Goal: Task Accomplishment & Management: Complete application form

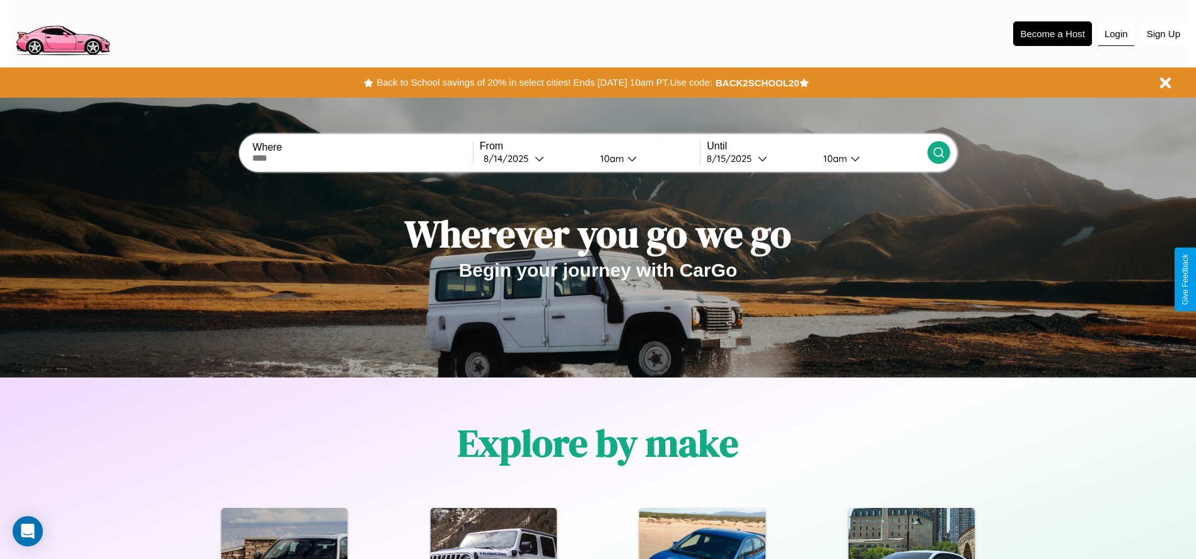
click at [1116, 33] on button "Login" at bounding box center [1116, 34] width 36 height 24
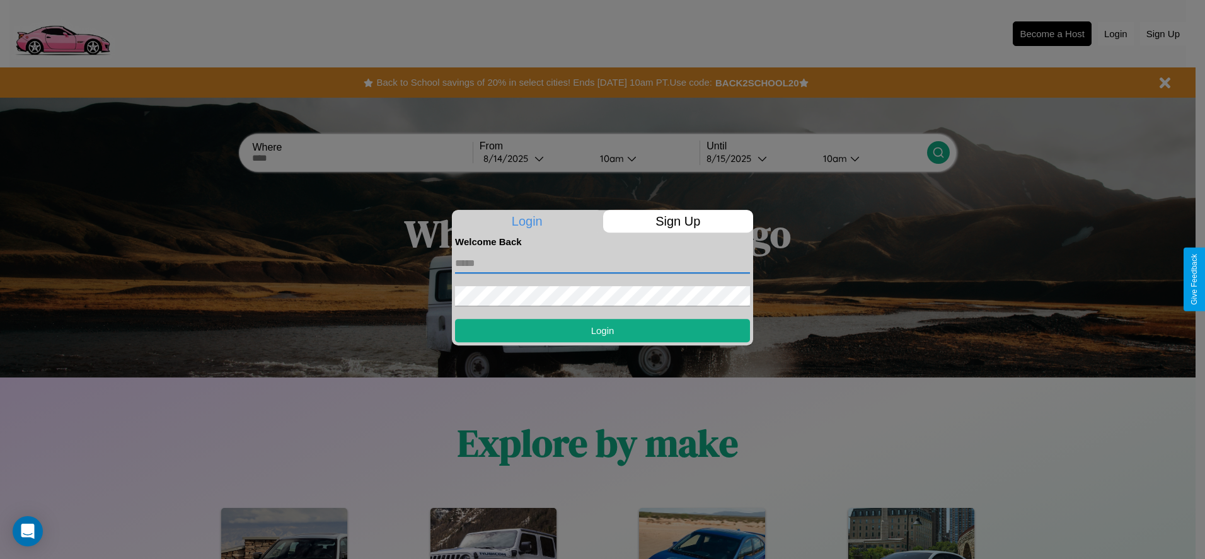
click at [603, 263] on input "text" at bounding box center [602, 263] width 295 height 20
type input "**********"
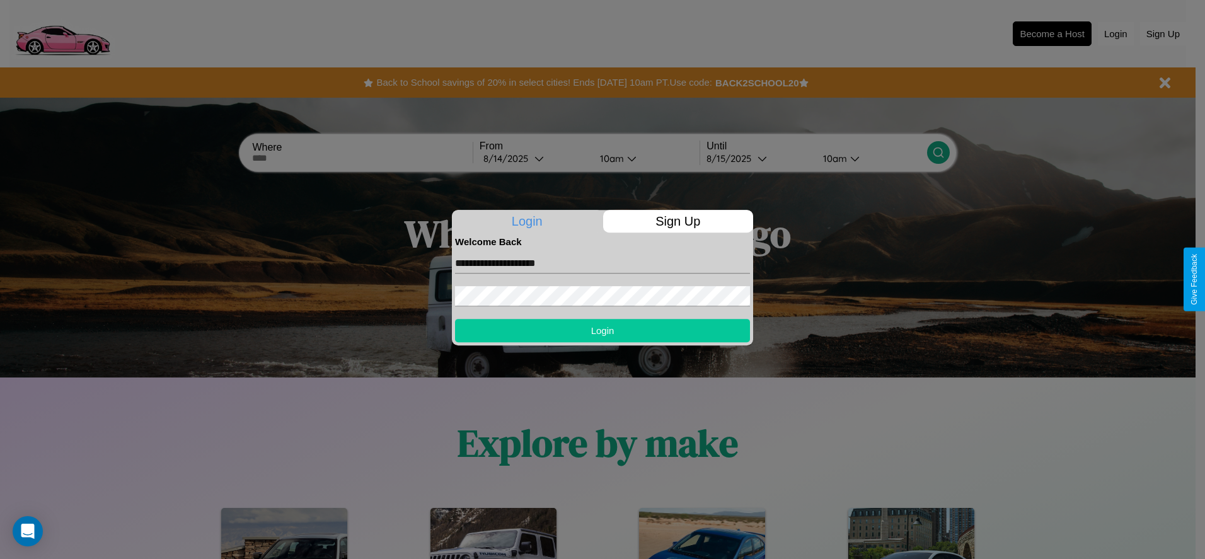
click at [603, 330] on button "Login" at bounding box center [602, 330] width 295 height 23
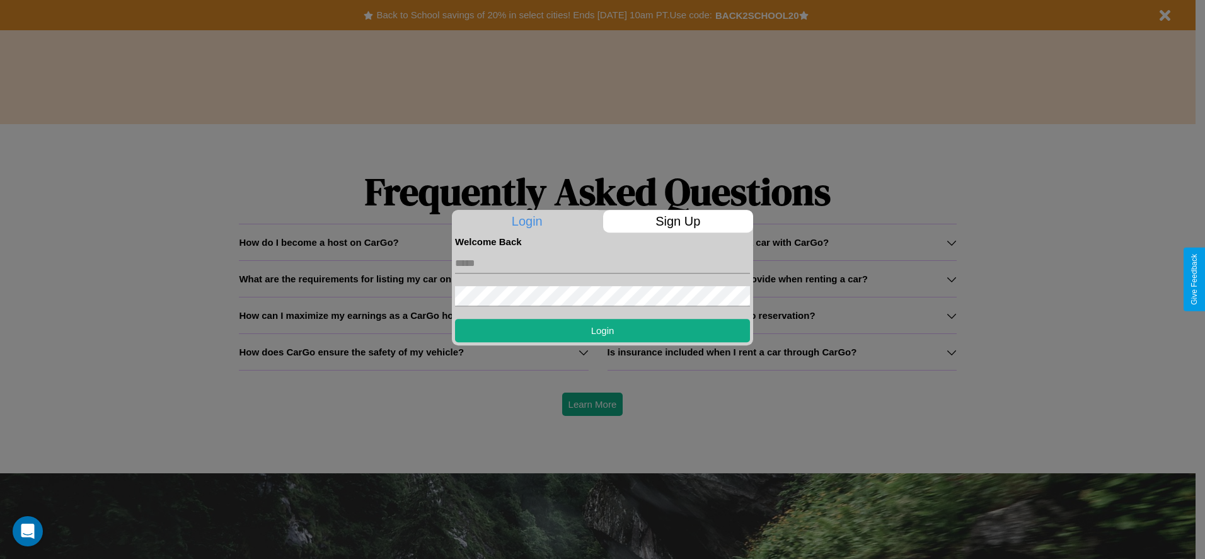
scroll to position [1809, 0]
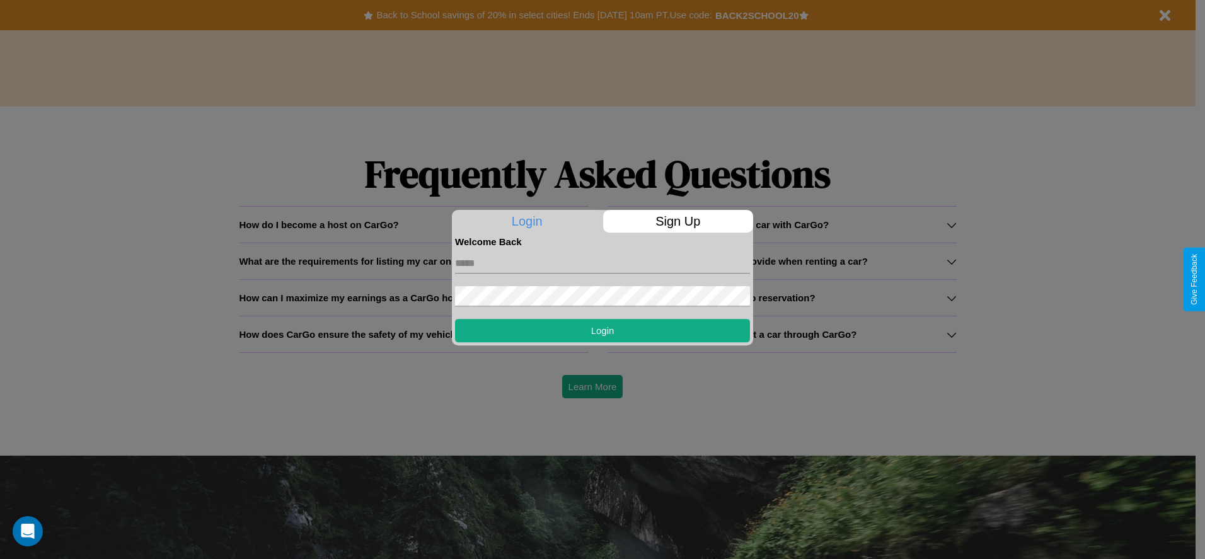
click at [583, 224] on p "Login" at bounding box center [527, 221] width 151 height 23
click at [782, 334] on div at bounding box center [602, 279] width 1205 height 559
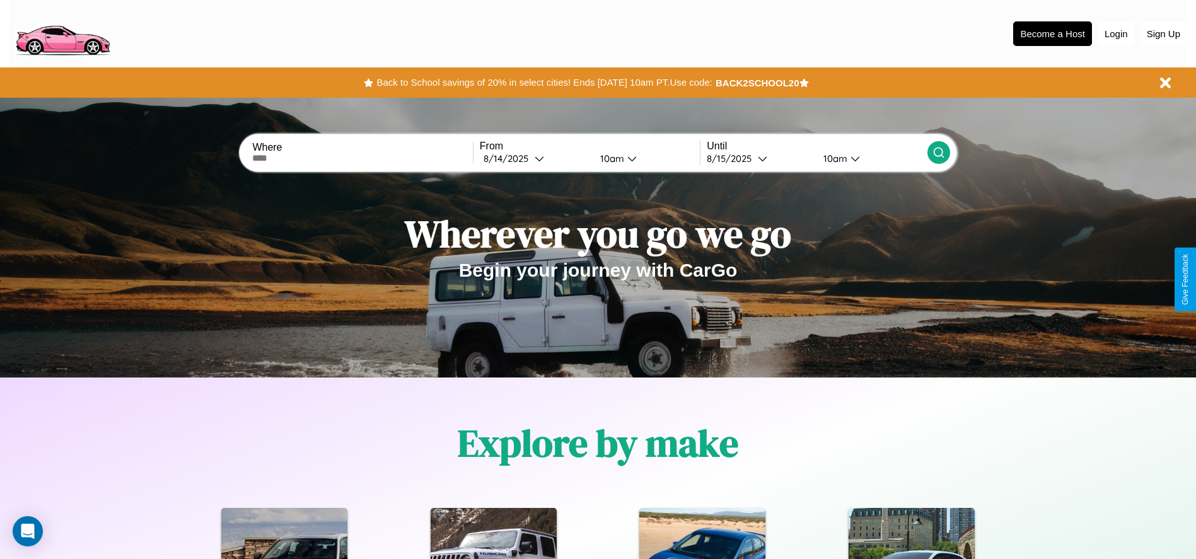
scroll to position [1589, 0]
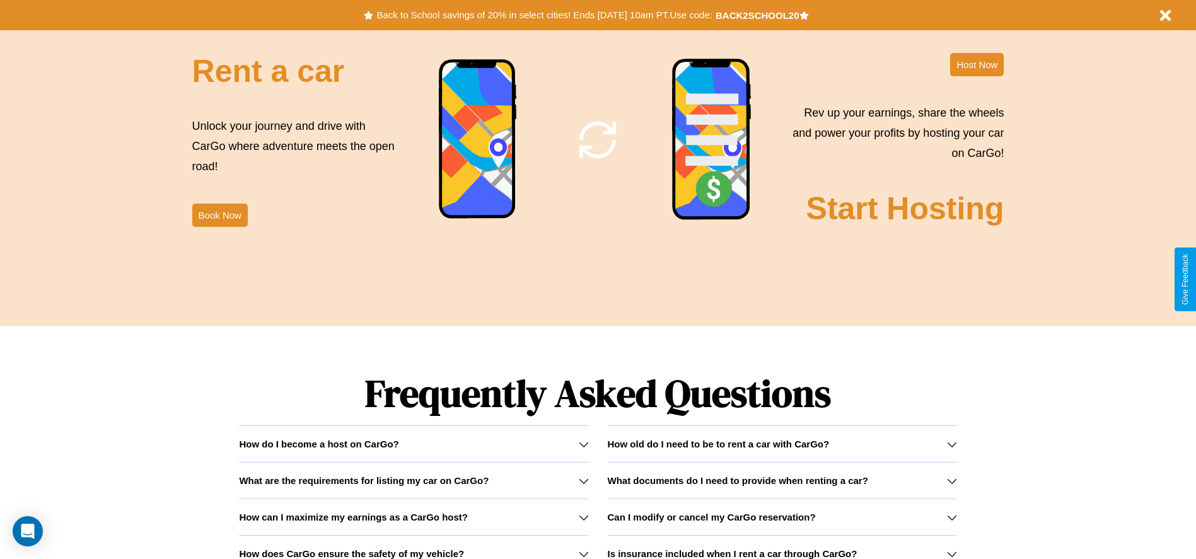
click at [951, 554] on icon at bounding box center [952, 554] width 10 height 10
click at [782, 480] on h3 "What documents do I need to provide when renting a car?" at bounding box center [738, 480] width 260 height 11
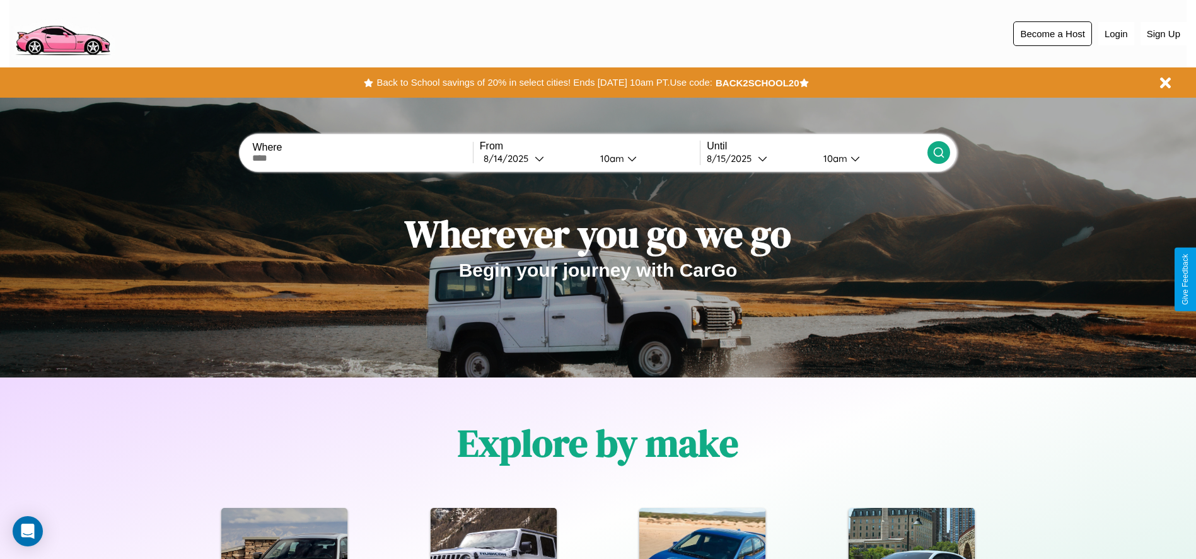
click at [1052, 33] on button "Become a Host" at bounding box center [1052, 33] width 79 height 25
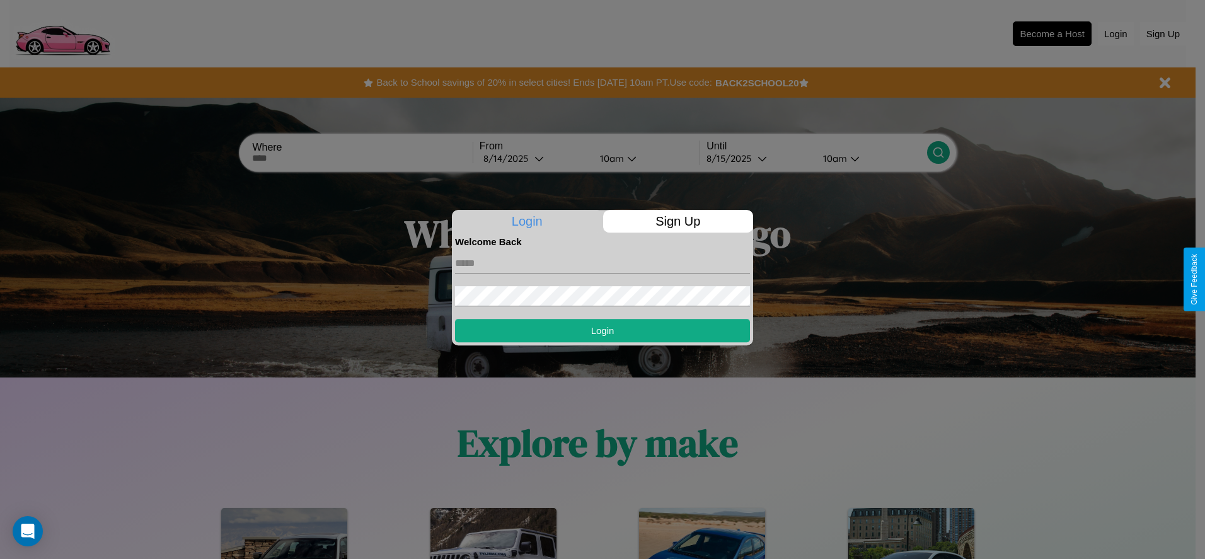
click at [678, 221] on p "Sign Up" at bounding box center [678, 221] width 151 height 23
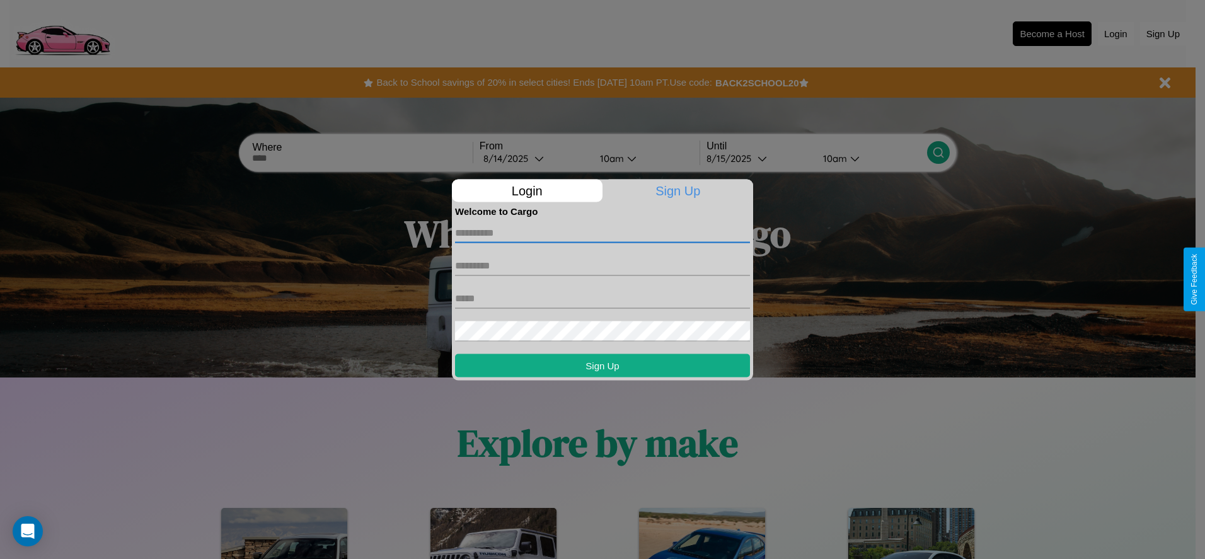
click at [603, 233] on input "text" at bounding box center [602, 233] width 295 height 20
type input "*******"
click at [603, 265] on input "text" at bounding box center [602, 265] width 295 height 20
type input "*****"
click at [603, 298] on input "text" at bounding box center [602, 298] width 295 height 20
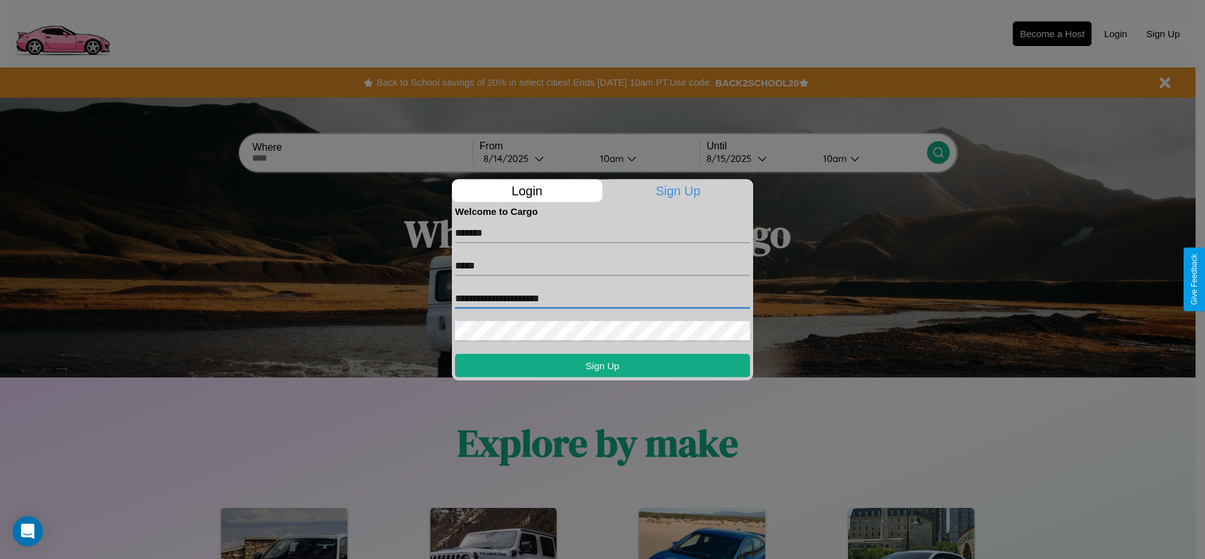
type input "**********"
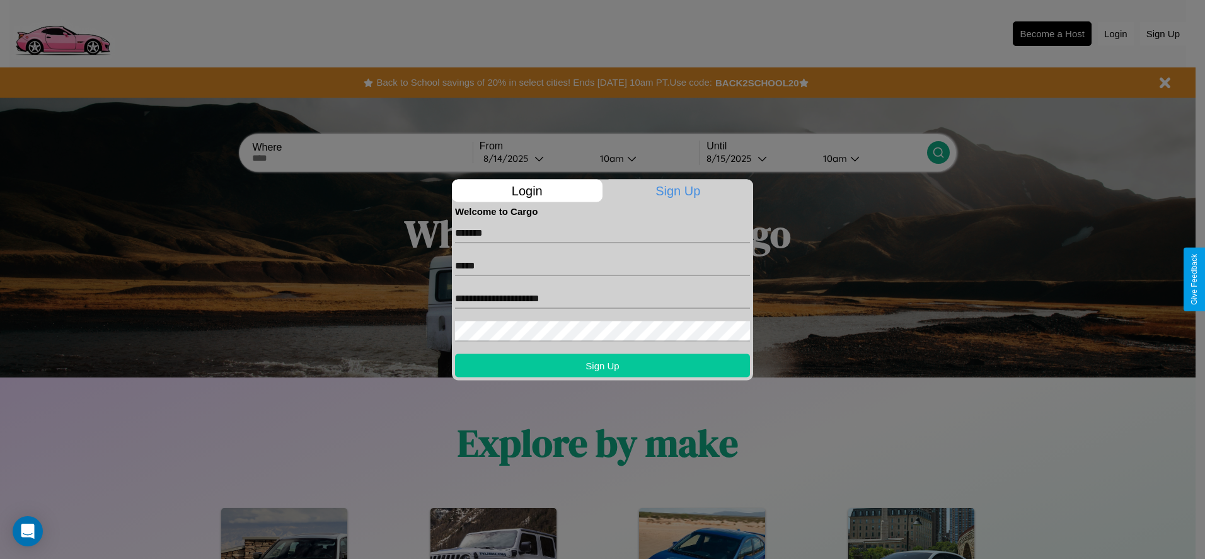
click at [603, 365] on button "Sign Up" at bounding box center [602, 365] width 295 height 23
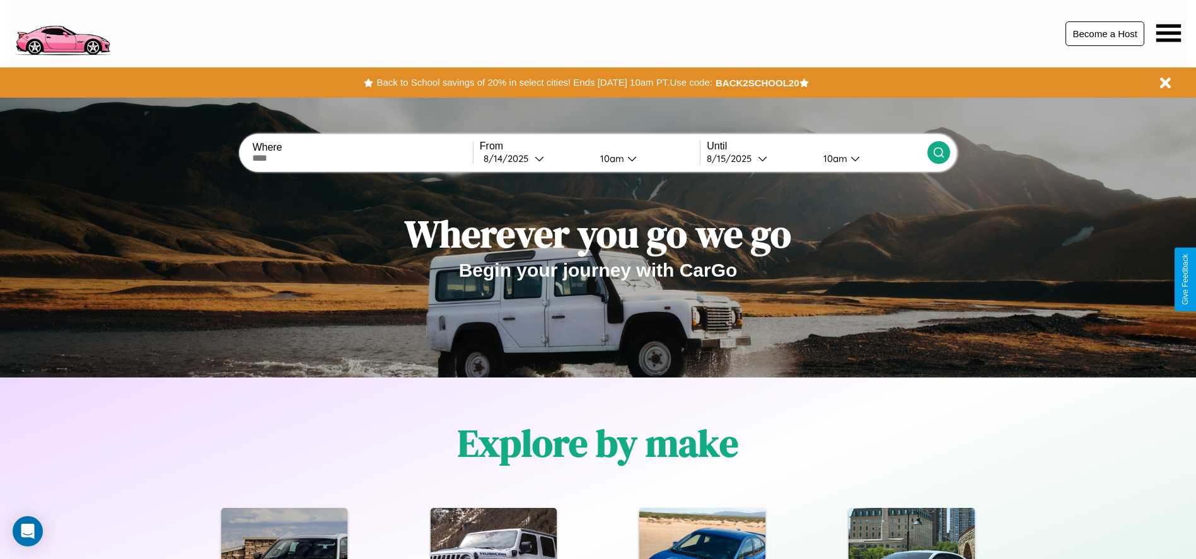
click at [1104, 33] on button "Become a Host" at bounding box center [1104, 33] width 79 height 25
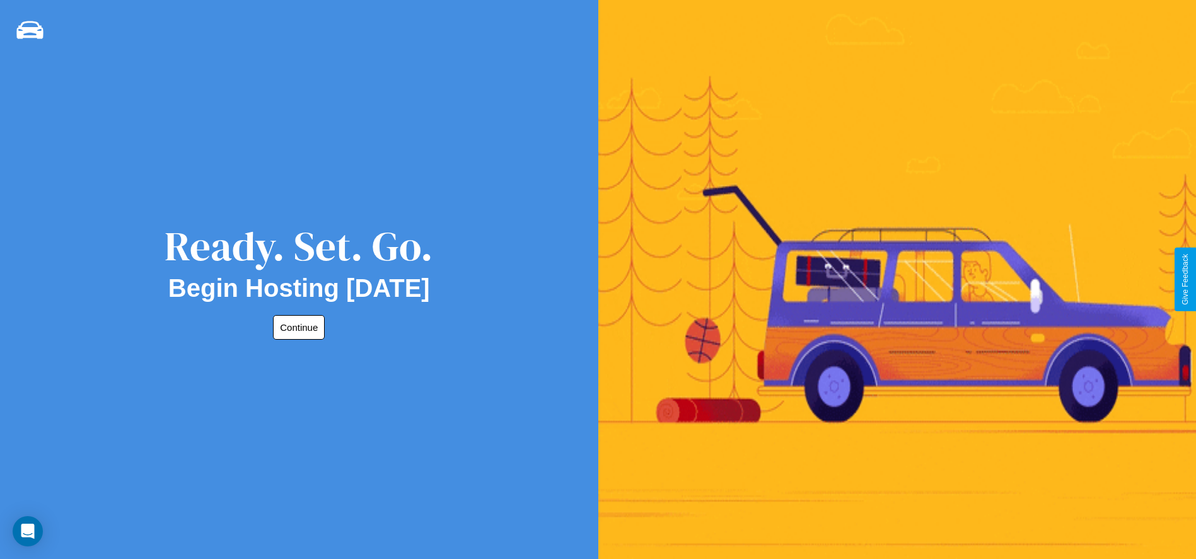
click at [296, 327] on button "Continue" at bounding box center [299, 327] width 52 height 25
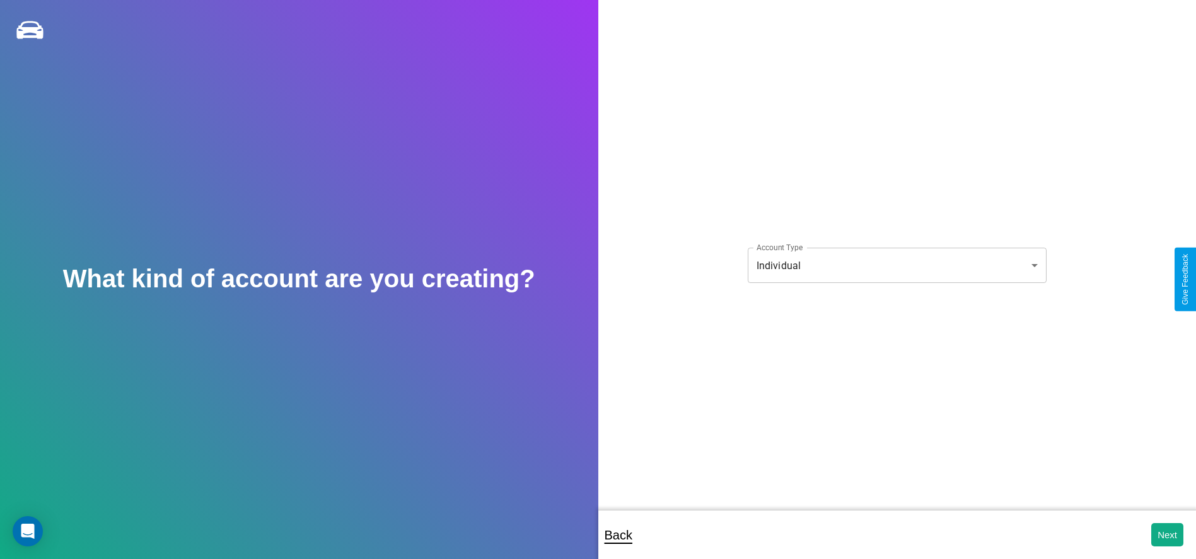
click at [896, 265] on body "**********" at bounding box center [598, 288] width 1196 height 576
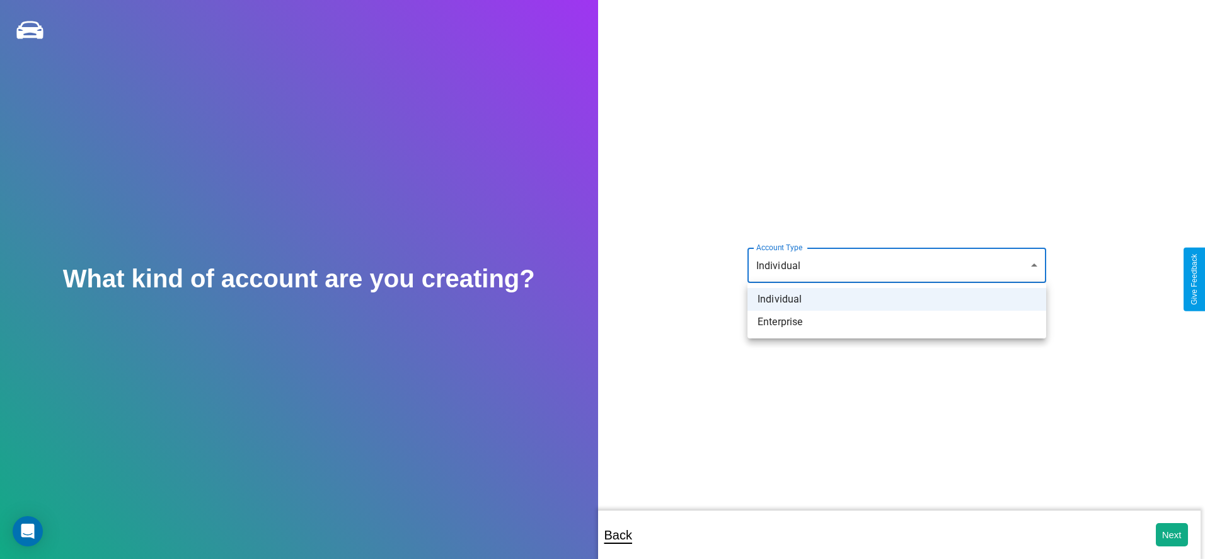
click at [897, 299] on li "Individual" at bounding box center [897, 299] width 299 height 23
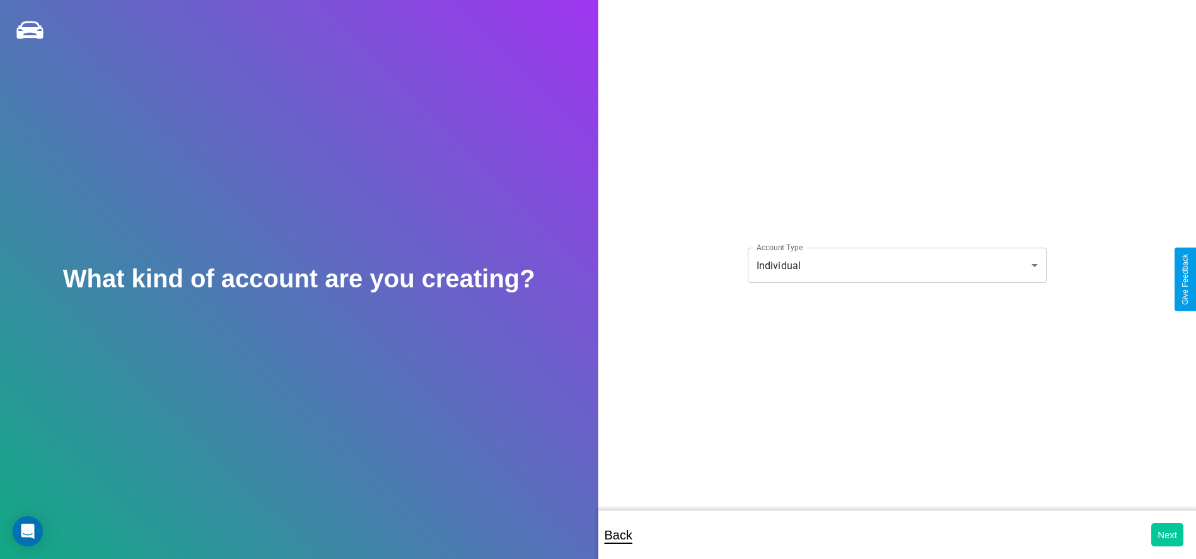
click at [1167, 535] on button "Next" at bounding box center [1167, 534] width 32 height 23
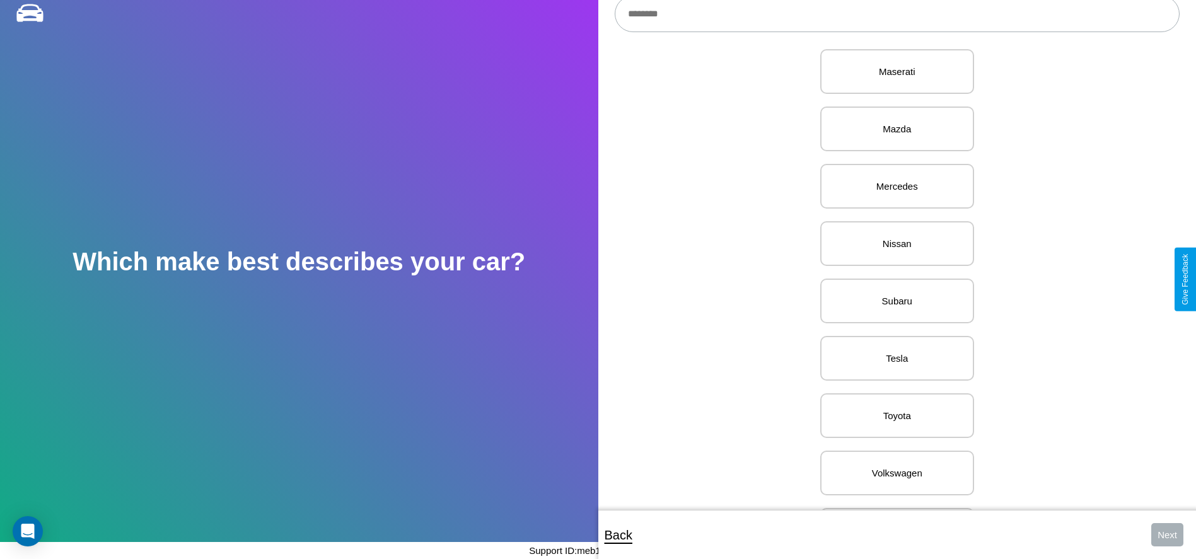
scroll to position [1570, 0]
click at [892, 468] on p "Volvo" at bounding box center [897, 476] width 126 height 17
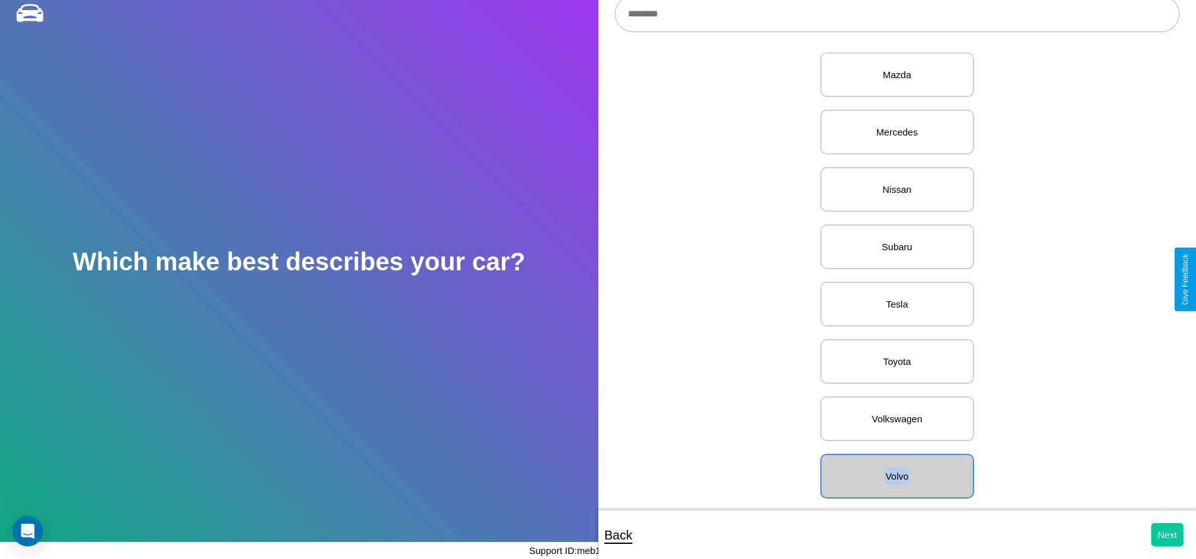
click at [1167, 535] on button "Next" at bounding box center [1167, 534] width 32 height 23
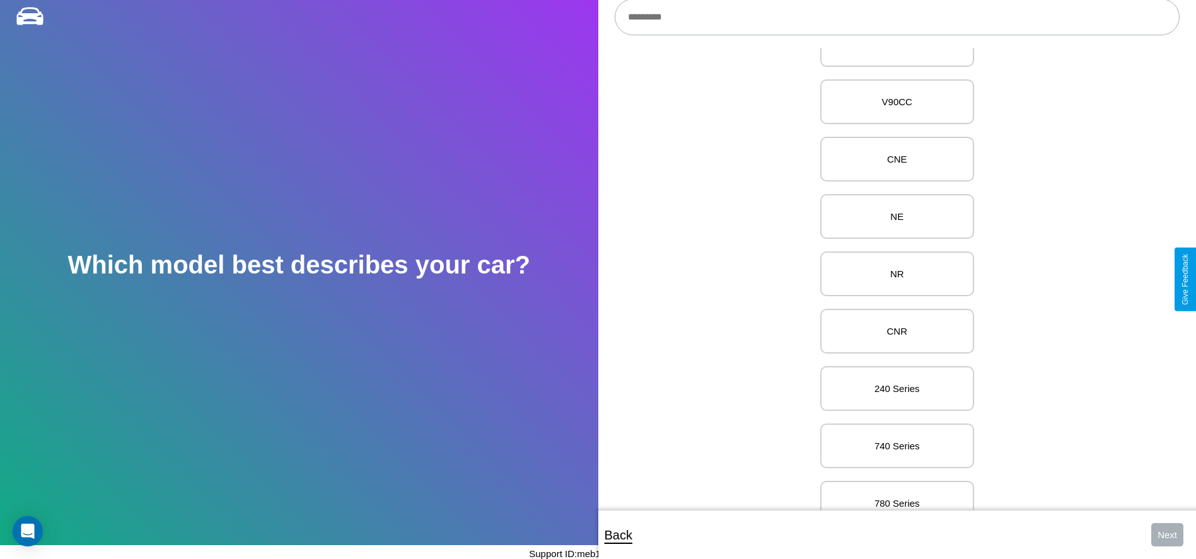
scroll to position [3424, 0]
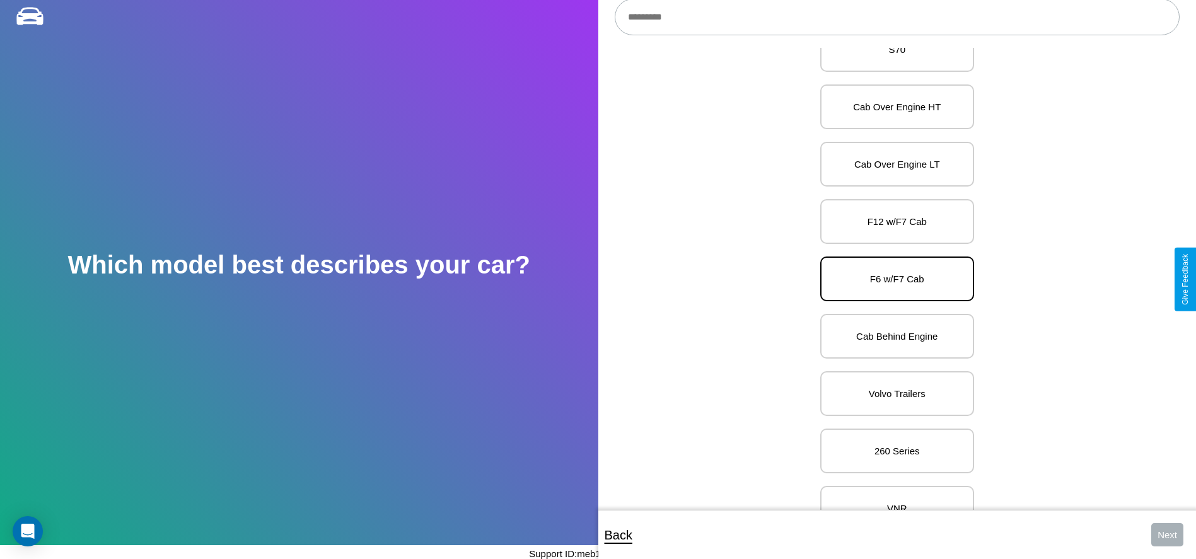
click at [892, 279] on p "F6 w/F7 Cab" at bounding box center [897, 278] width 126 height 17
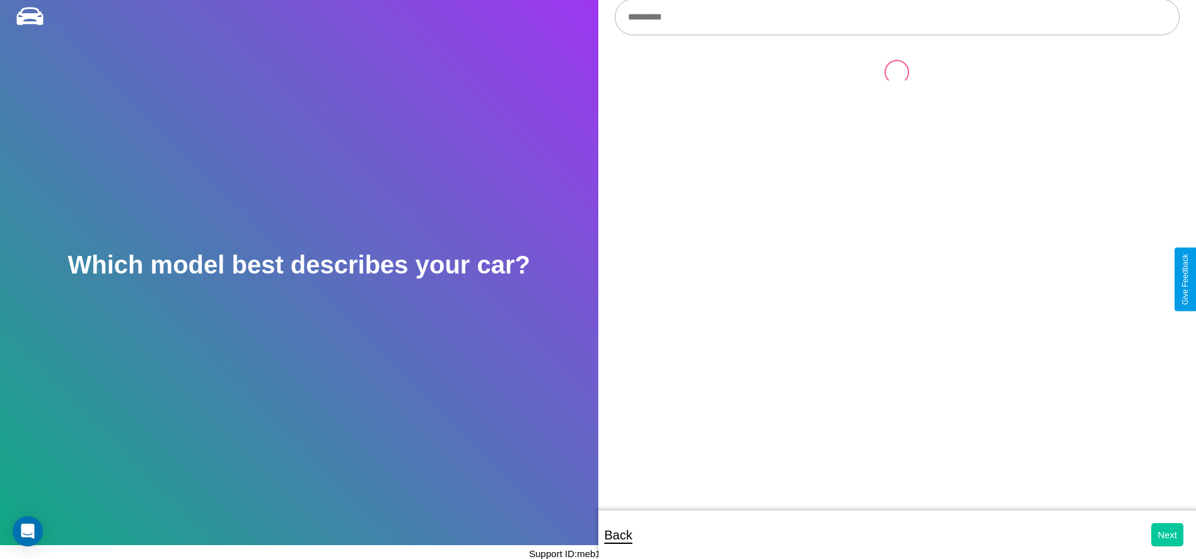
scroll to position [0, 0]
click at [1167, 535] on button "Next" at bounding box center [1167, 534] width 32 height 23
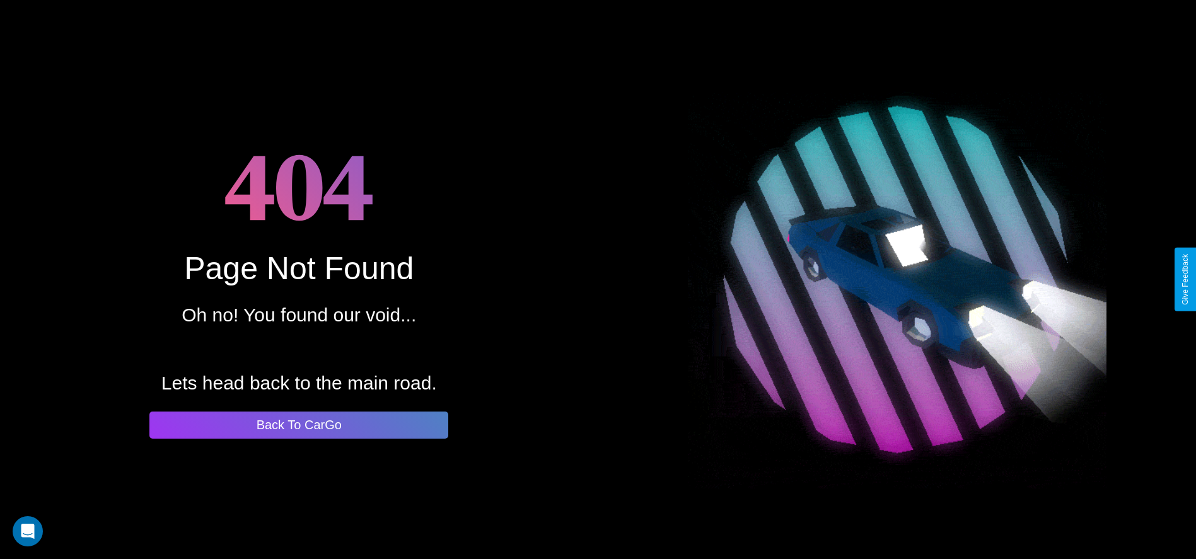
click at [299, 425] on button "Back To CarGo" at bounding box center [298, 425] width 299 height 27
